Goal: Task Accomplishment & Management: Use online tool/utility

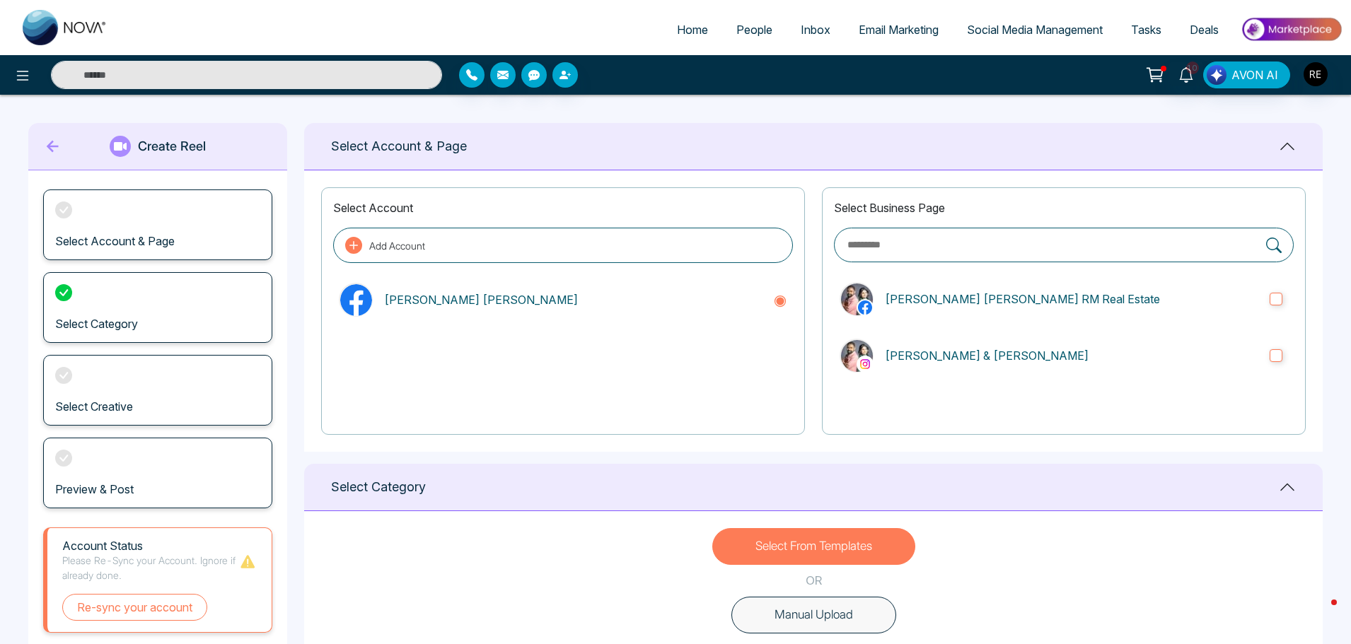
scroll to position [463, 0]
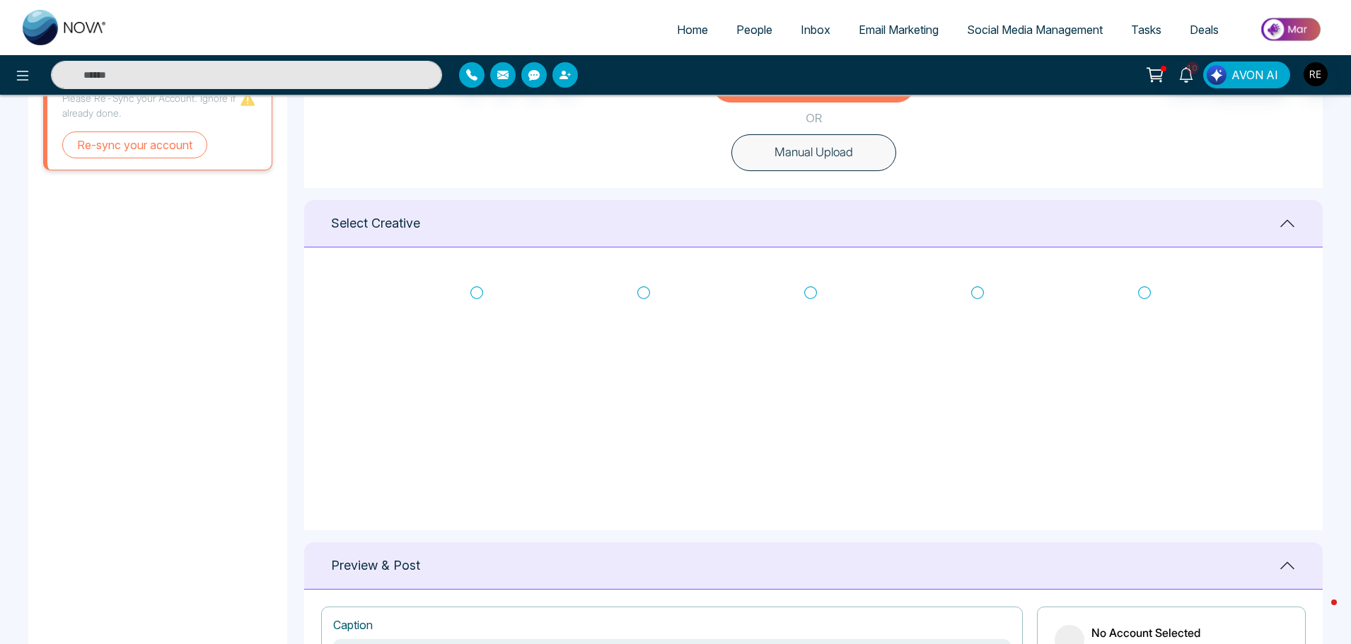
click at [1014, 33] on span "Social Media Management" at bounding box center [1035, 30] width 136 height 14
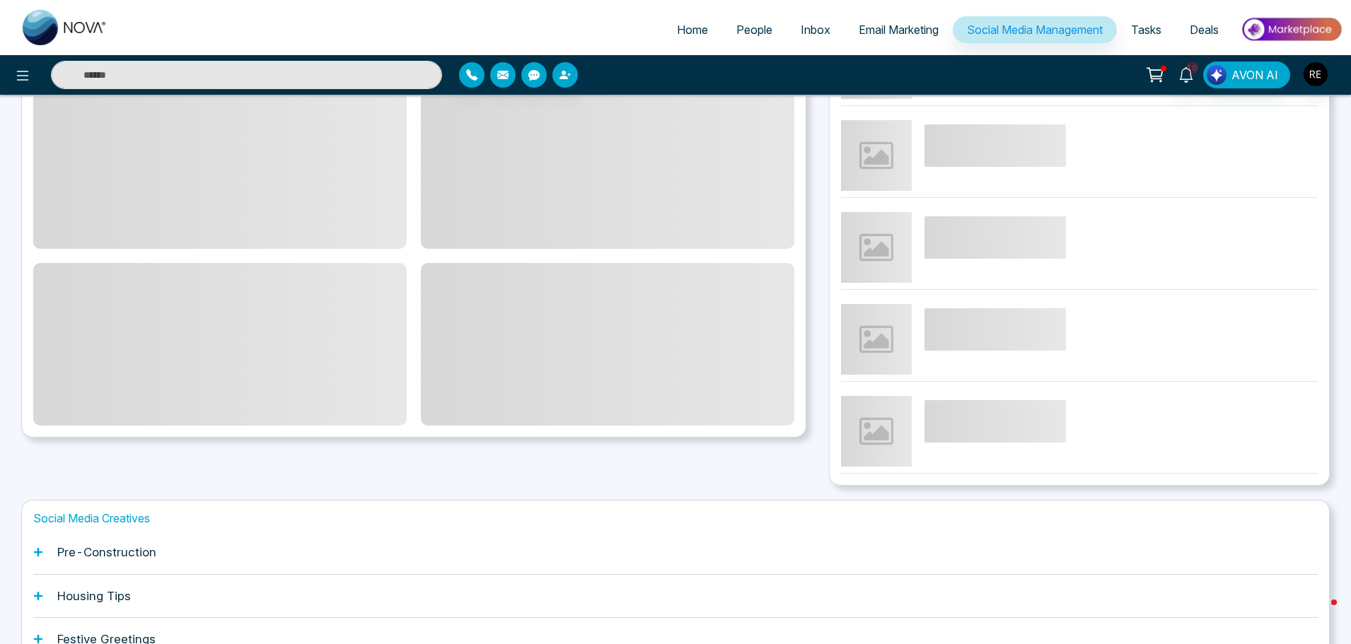
scroll to position [141, 0]
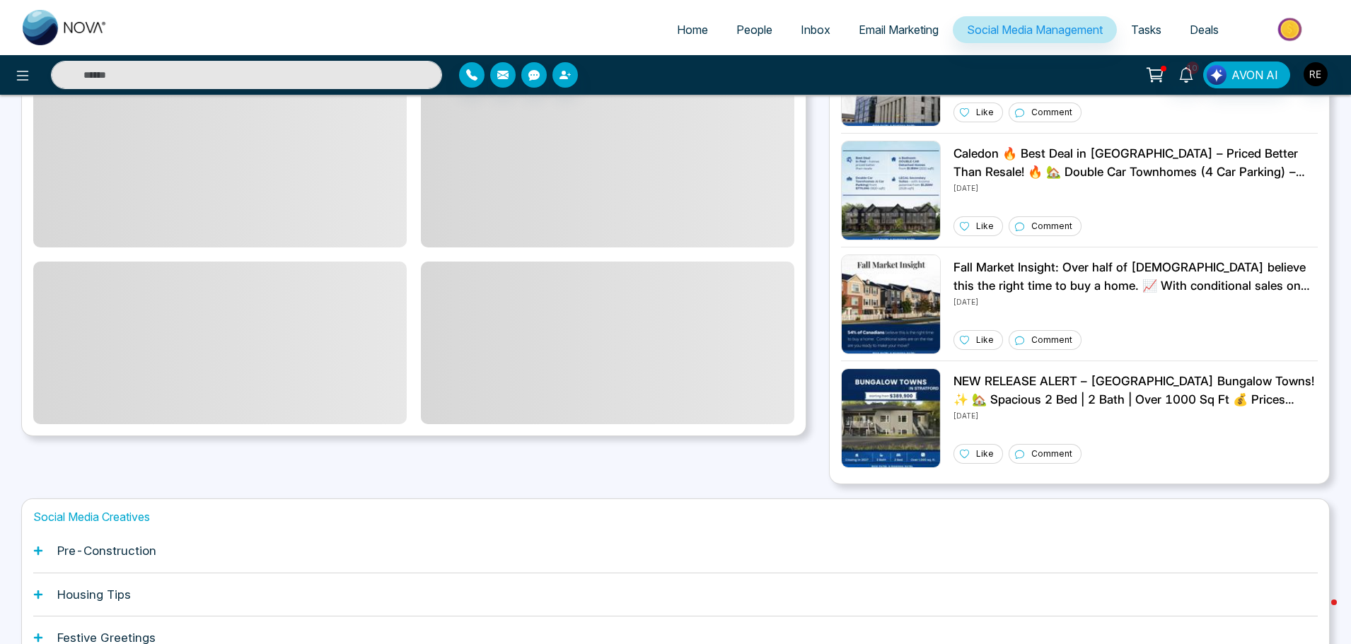
click at [40, 551] on icon at bounding box center [38, 551] width 8 height 8
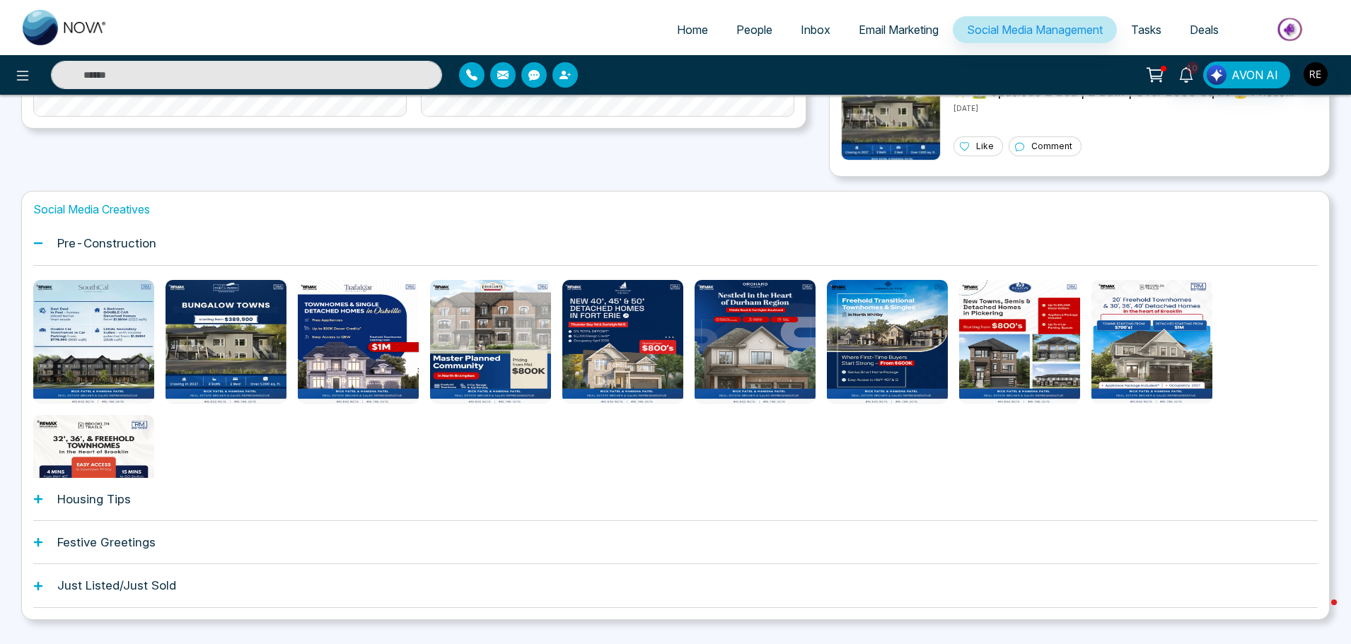
scroll to position [482, 0]
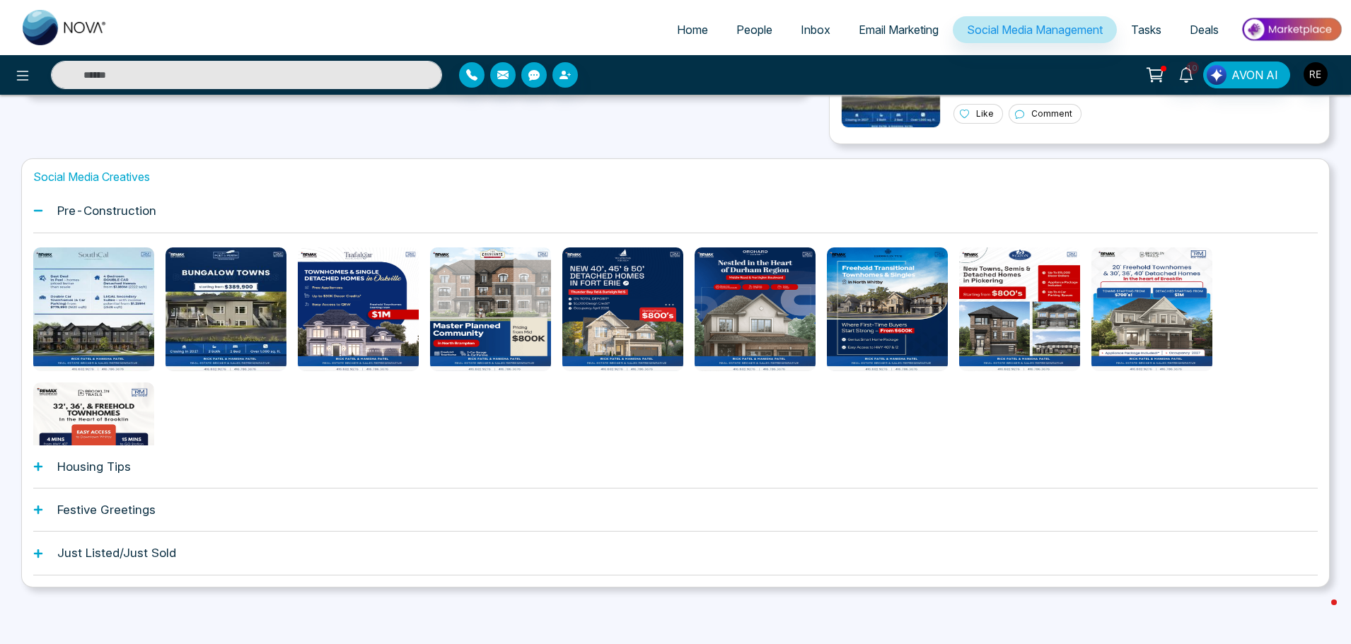
click at [40, 470] on icon at bounding box center [38, 467] width 10 height 10
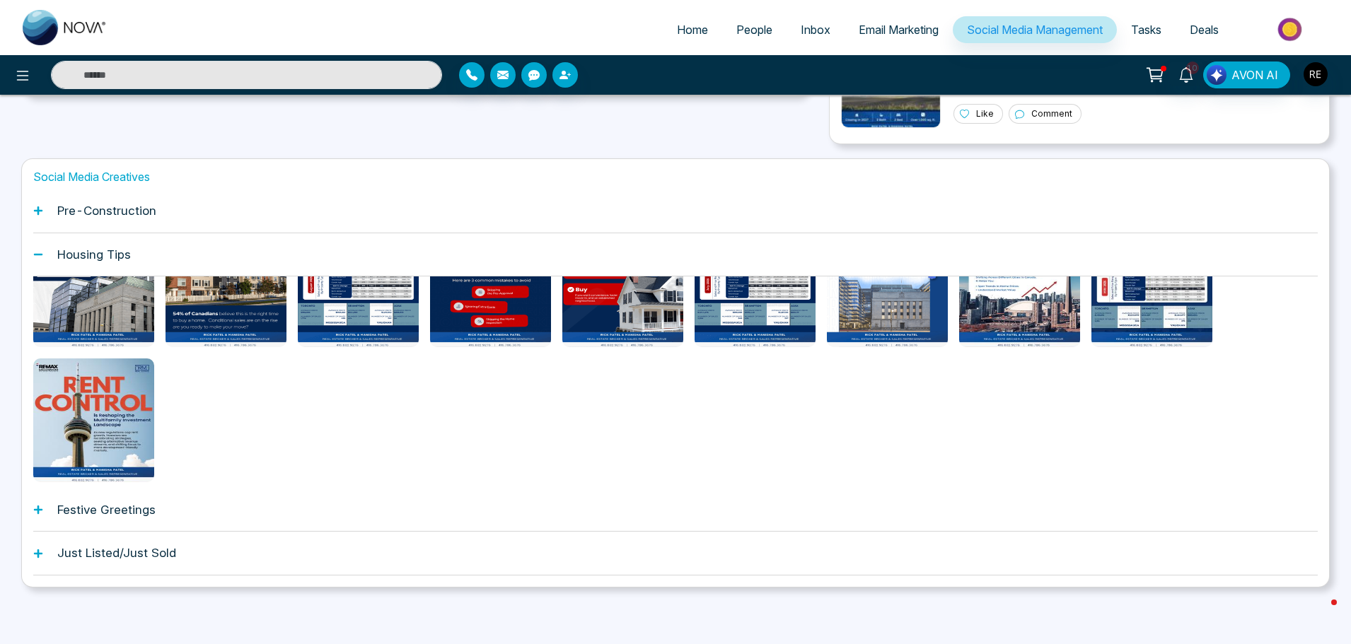
scroll to position [71, 0]
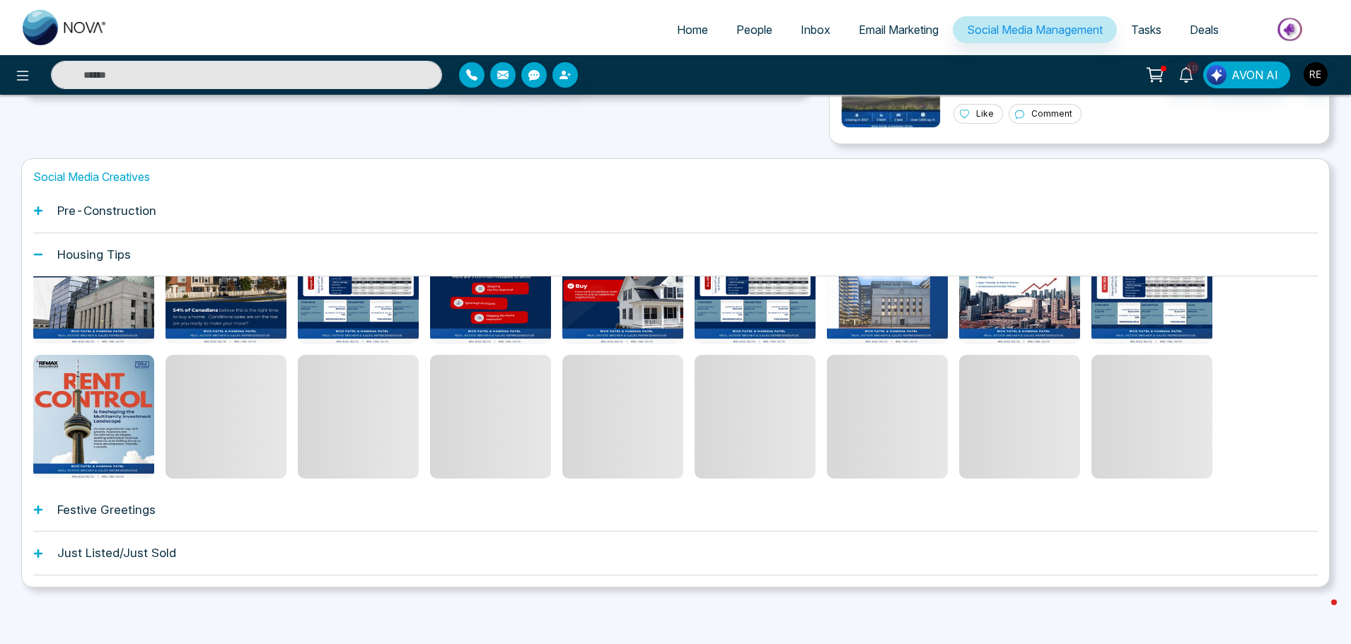
click at [45, 509] on div "Festive Greetings" at bounding box center [675, 510] width 1284 height 43
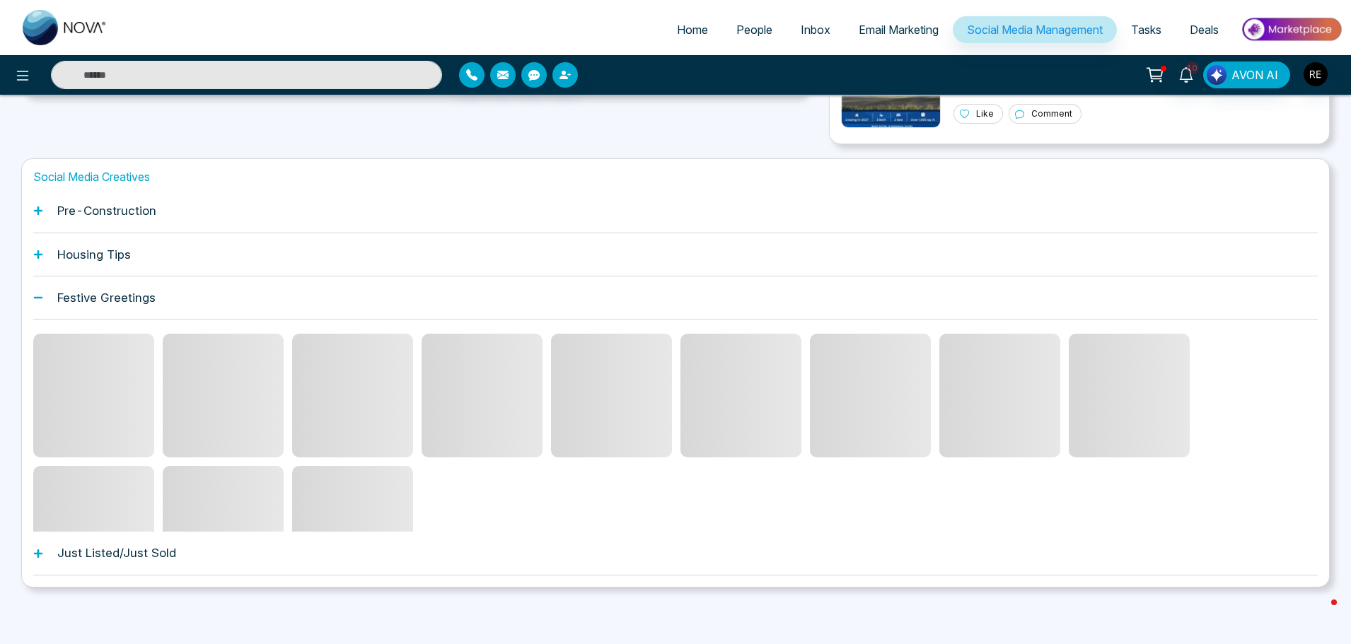
scroll to position [422, 0]
